Goal: Transaction & Acquisition: Purchase product/service

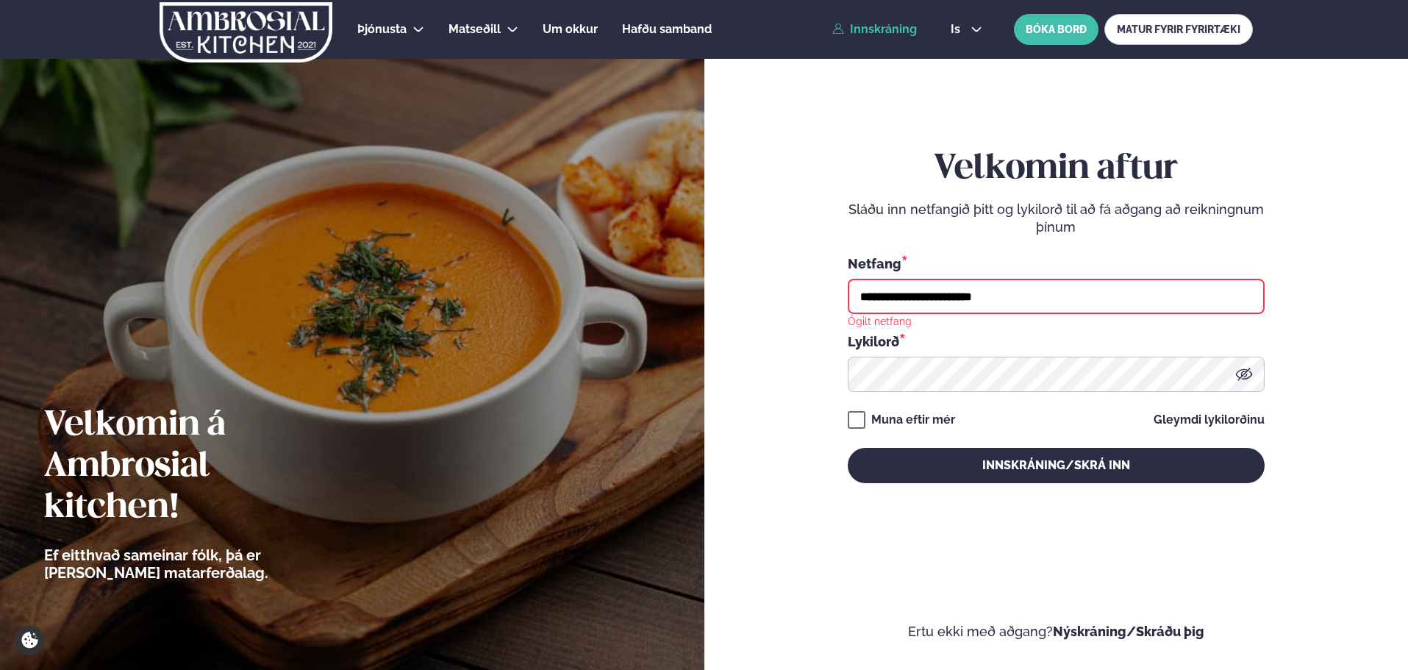
click at [992, 297] on input "**********" at bounding box center [1056, 296] width 417 height 35
type input "*"
type input "**********"
click at [848, 448] on button "Innskráning/Skrá inn" at bounding box center [1056, 465] width 417 height 35
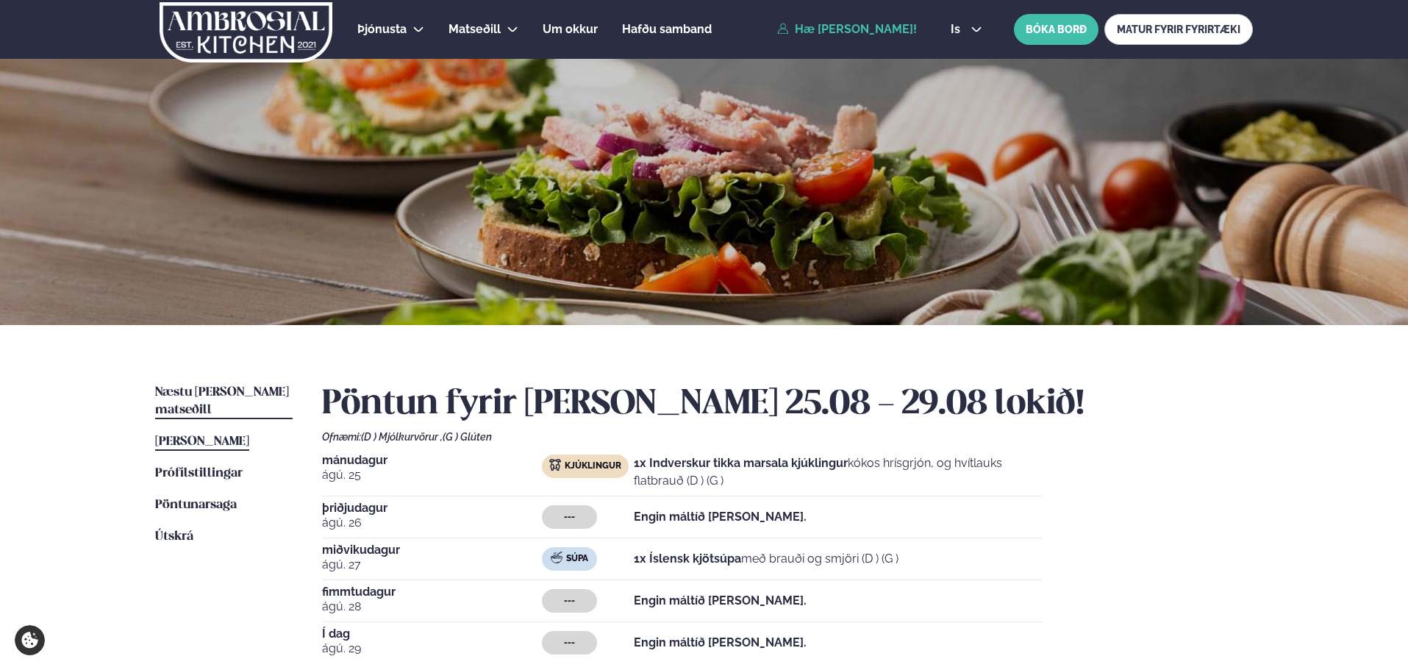
click at [181, 396] on span "Næstu [PERSON_NAME] matseðill" at bounding box center [222, 401] width 134 height 30
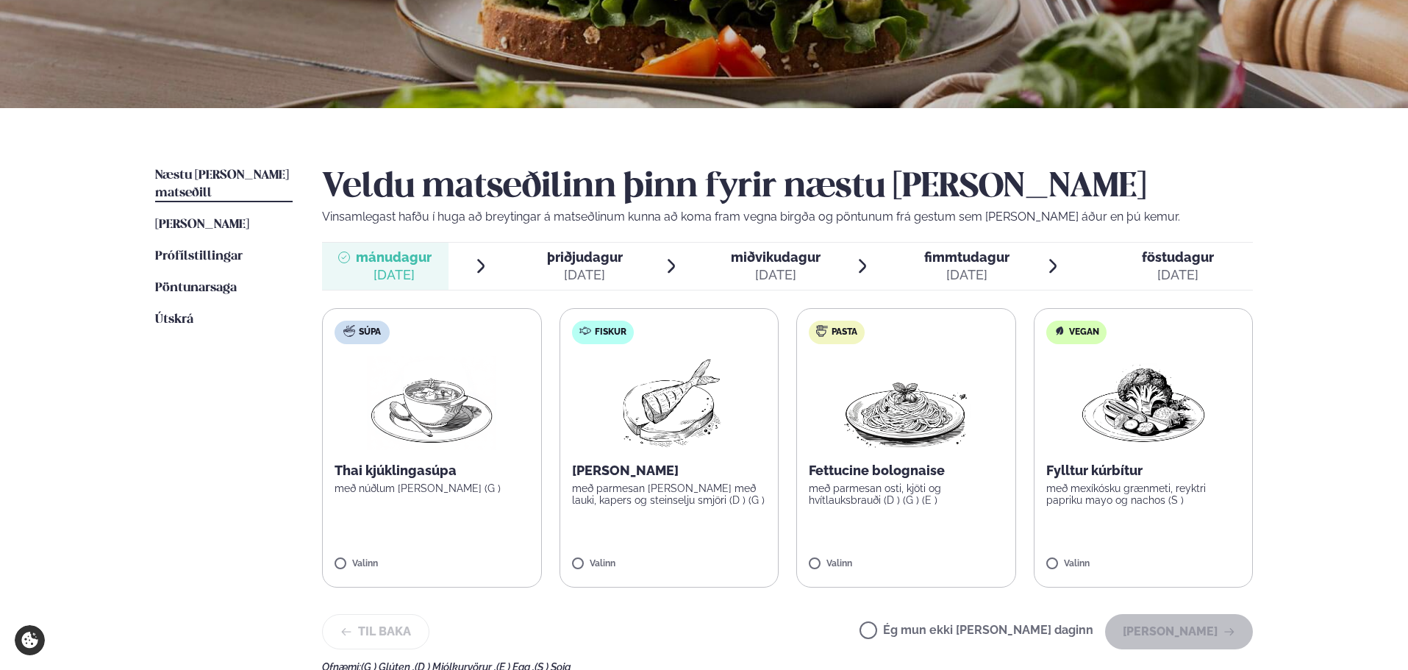
scroll to position [221, 0]
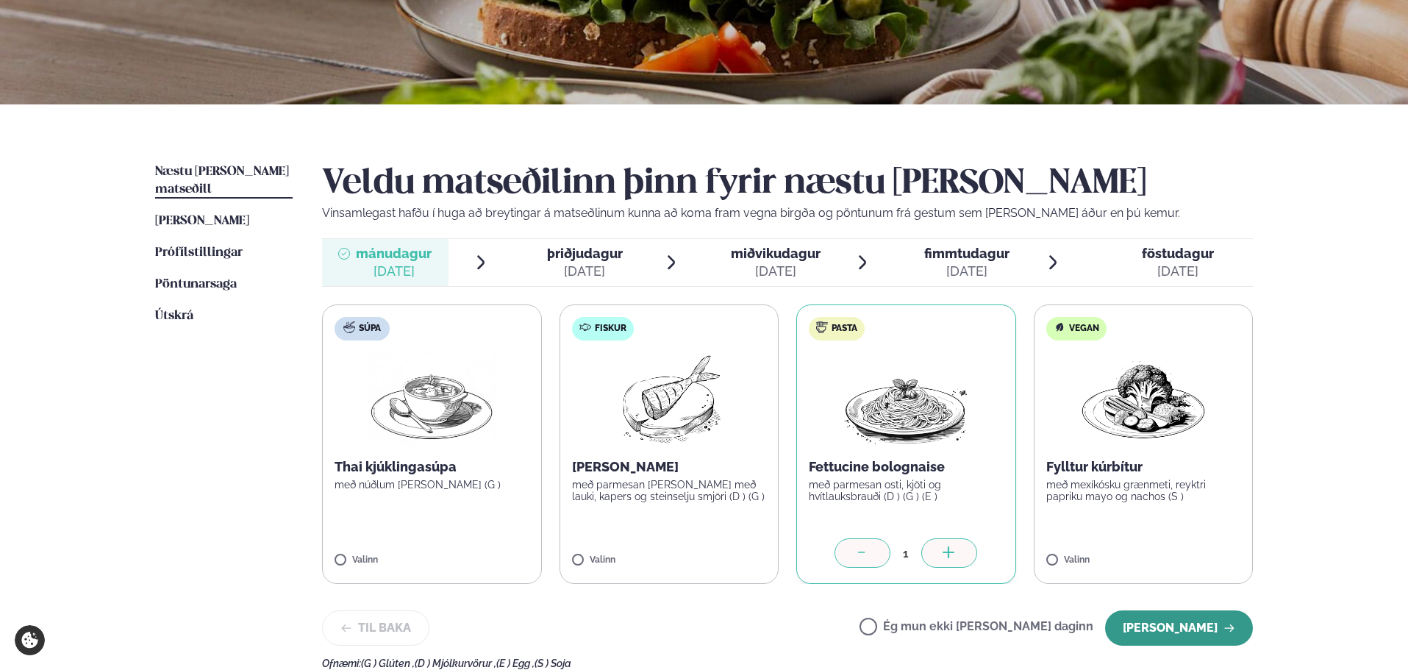
click at [1168, 626] on button "[PERSON_NAME]" at bounding box center [1179, 627] width 148 height 35
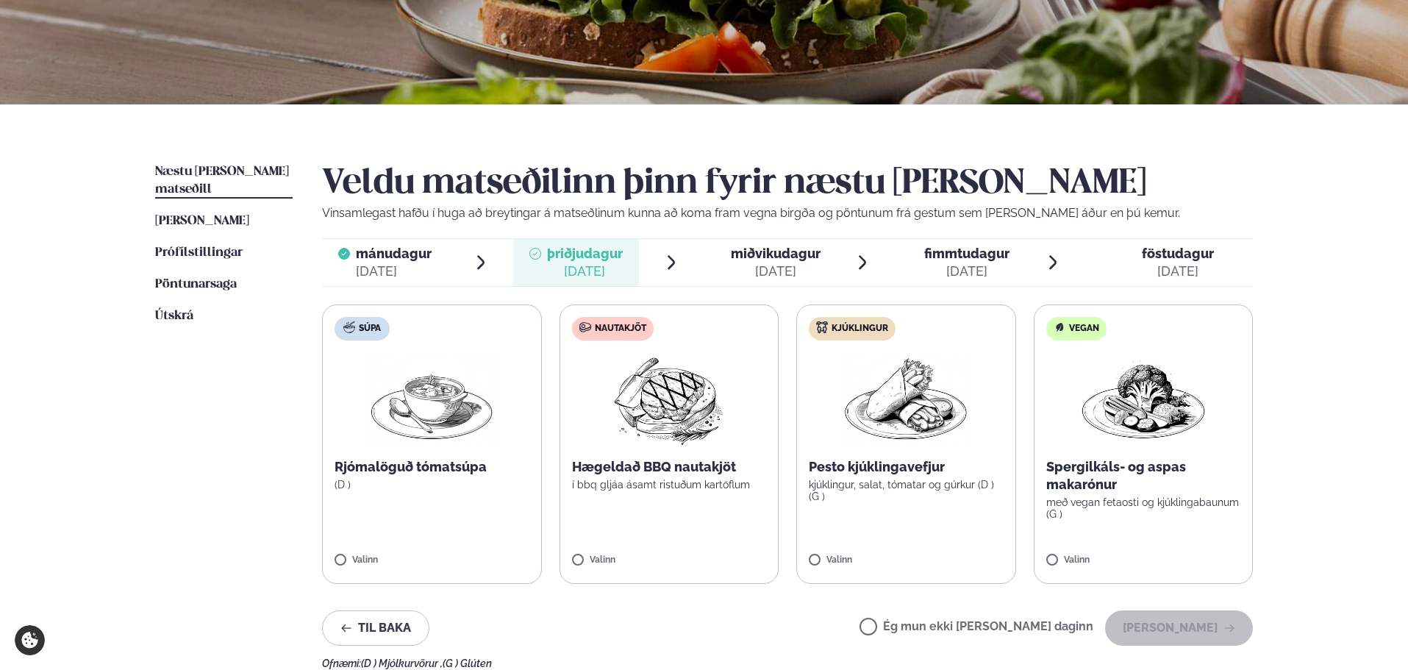
click at [806, 252] on span "miðvikudagur" at bounding box center [776, 253] width 90 height 15
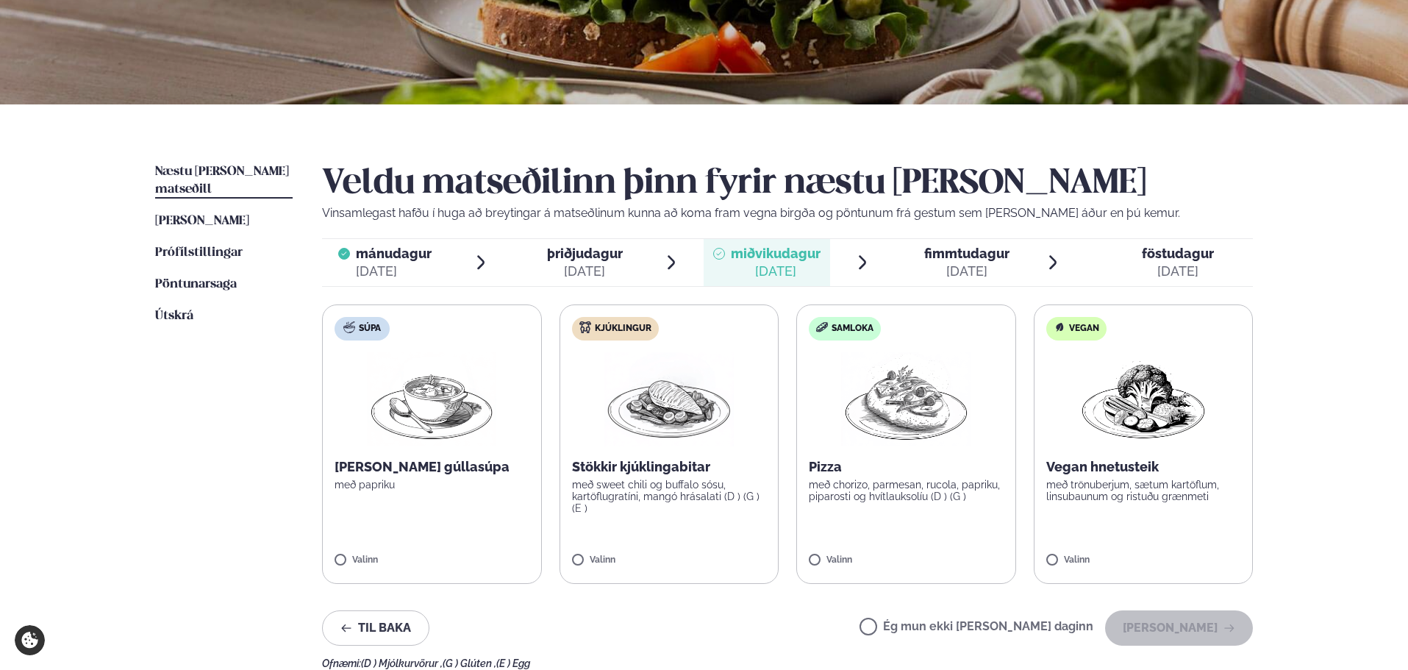
click at [444, 493] on label "Súpa [PERSON_NAME] gúllasúpa með papriku Valinn" at bounding box center [432, 443] width 220 height 279
click at [1213, 632] on button "[PERSON_NAME]" at bounding box center [1179, 627] width 148 height 35
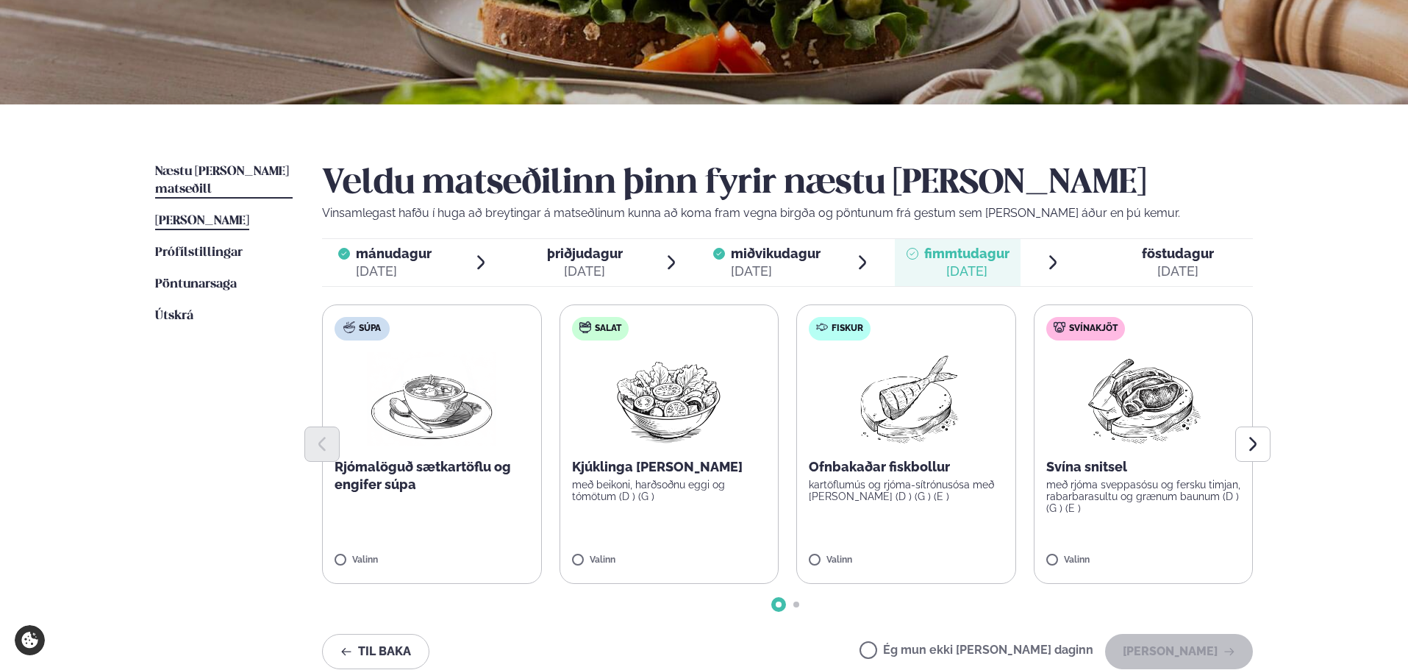
click at [187, 215] on span "[PERSON_NAME]" at bounding box center [202, 221] width 94 height 13
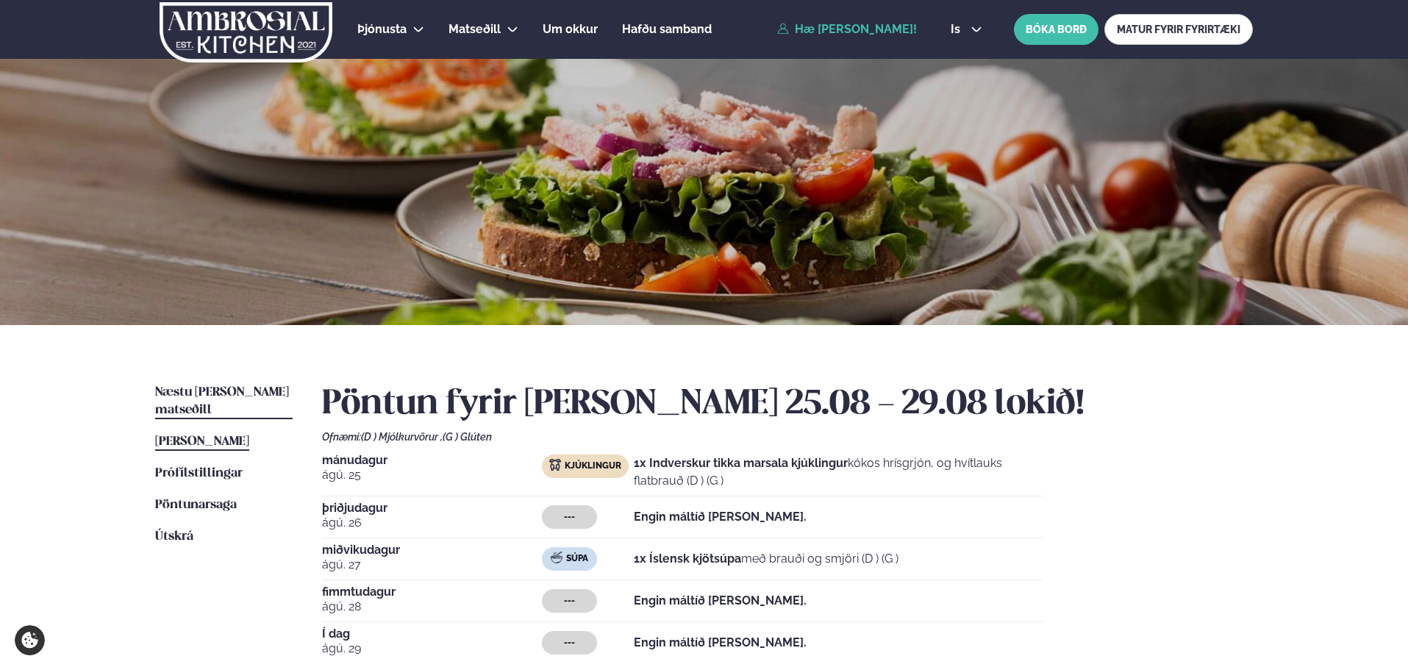
click at [213, 393] on span "Næstu [PERSON_NAME] matseðill" at bounding box center [222, 401] width 134 height 30
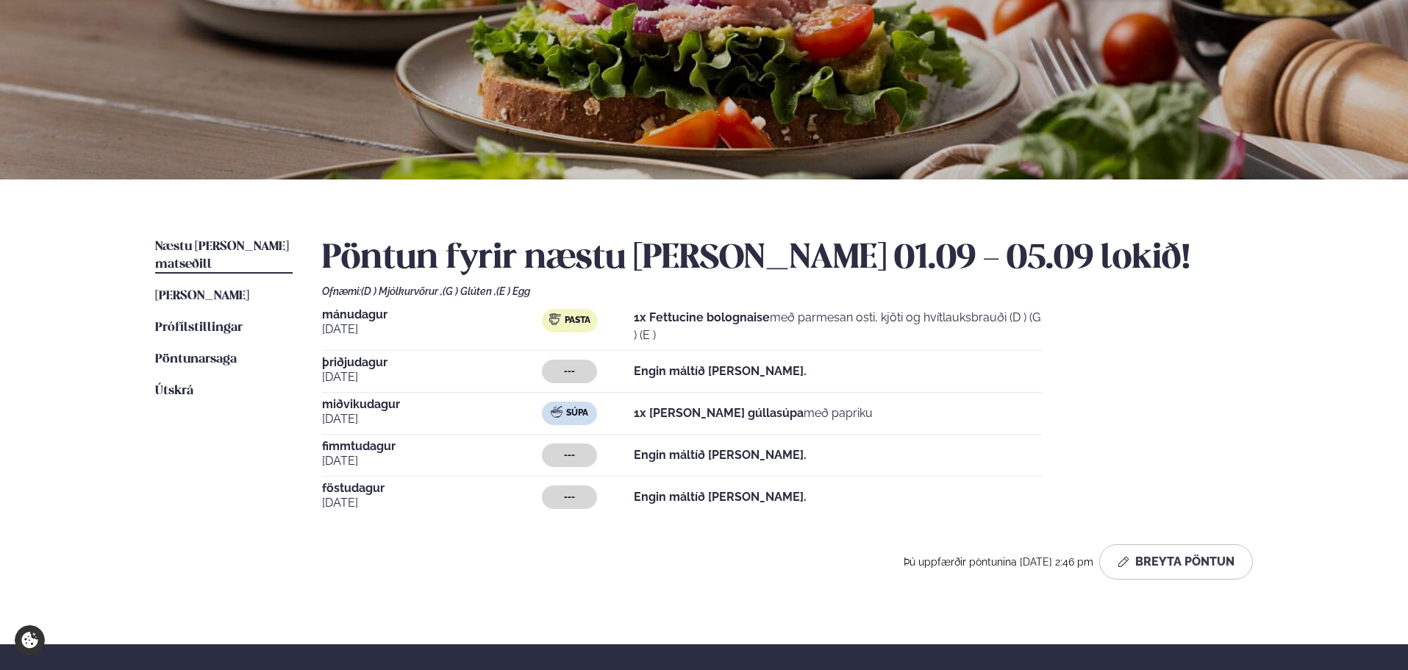
scroll to position [147, 0]
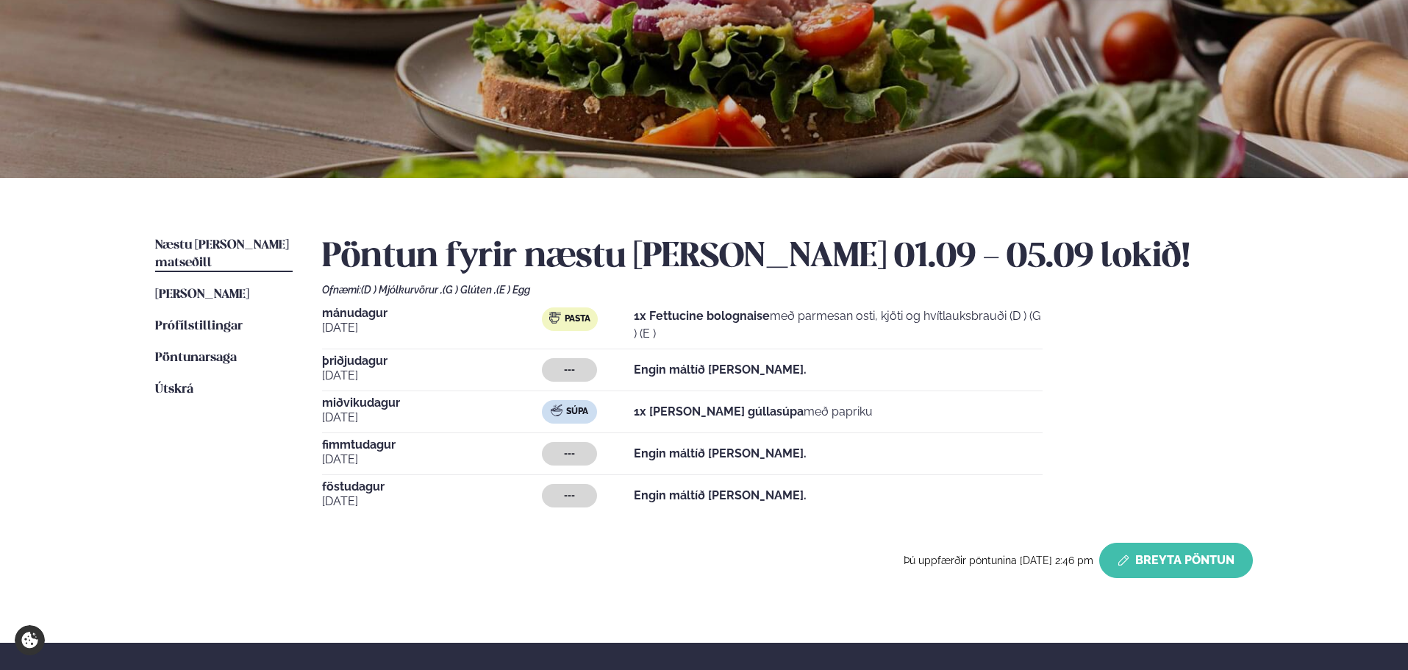
click at [1203, 560] on button "Breyta Pöntun" at bounding box center [1177, 560] width 154 height 35
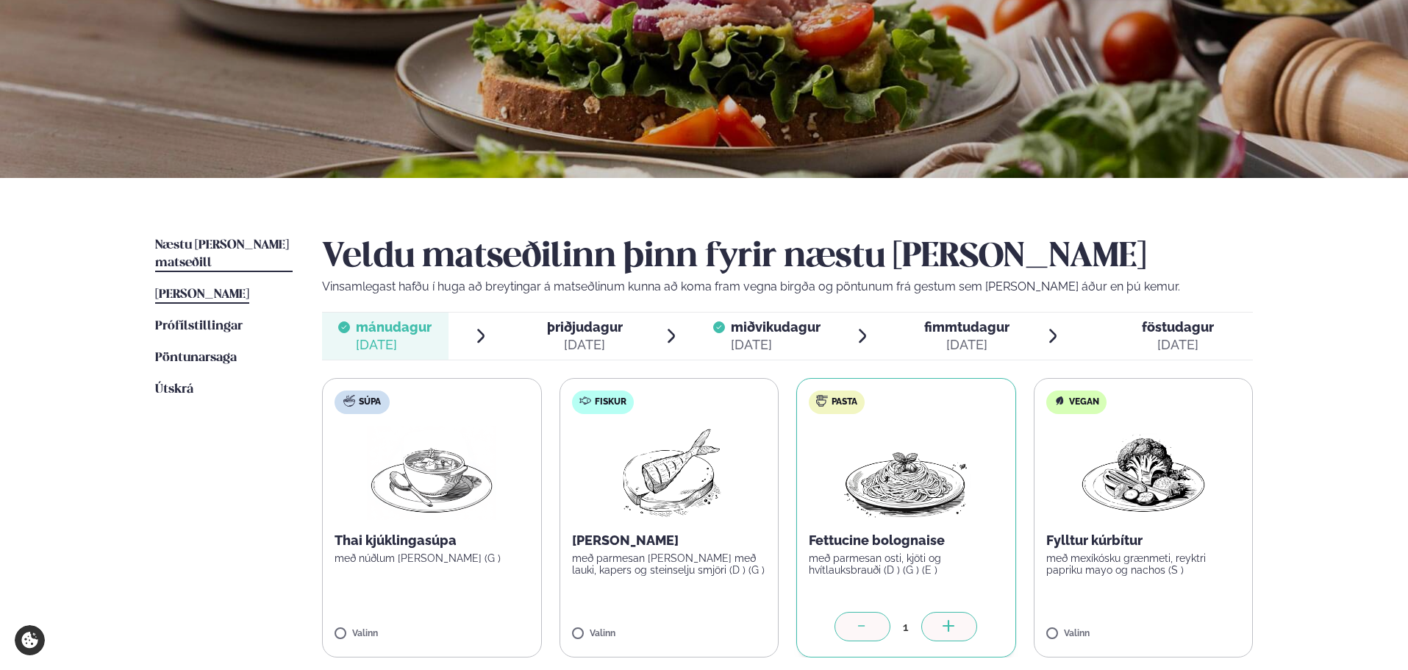
click at [211, 286] on link "[PERSON_NAME] matseðill [PERSON_NAME]" at bounding box center [202, 295] width 94 height 18
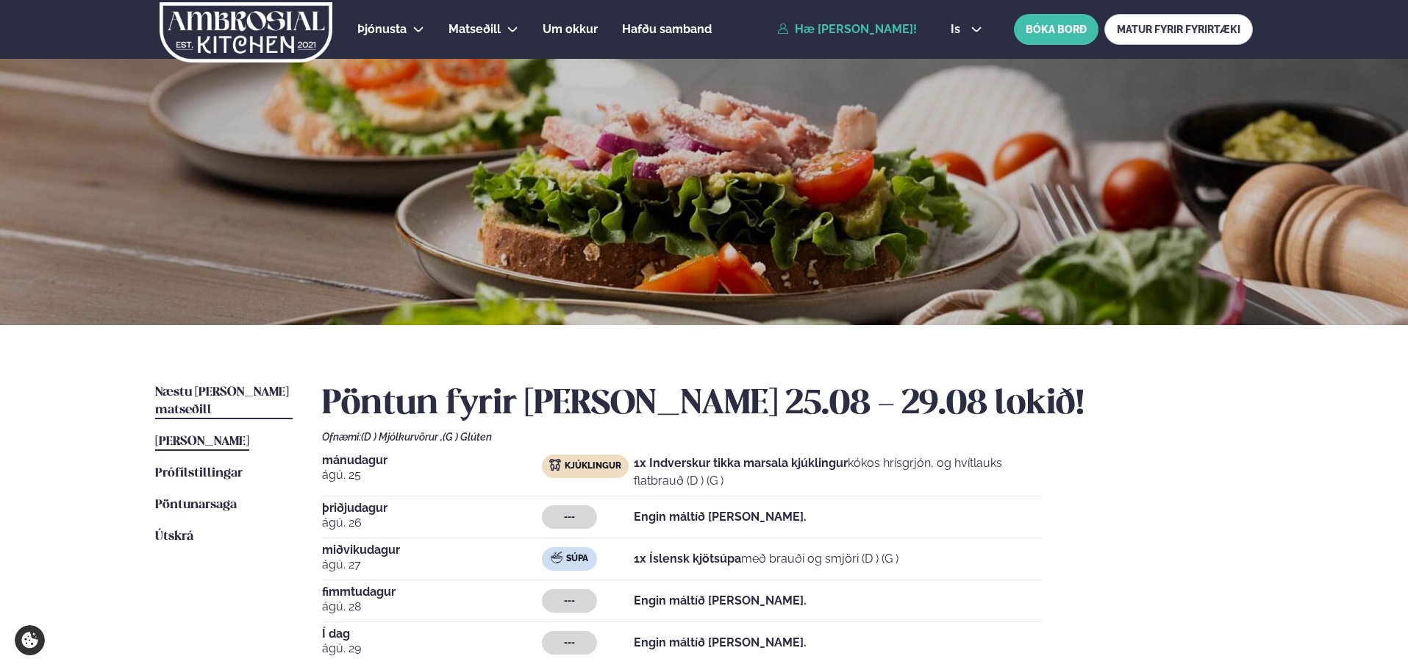
click at [227, 395] on span "Næstu [PERSON_NAME] matseðill" at bounding box center [222, 401] width 134 height 30
